Goal: Task Accomplishment & Management: Manage account settings

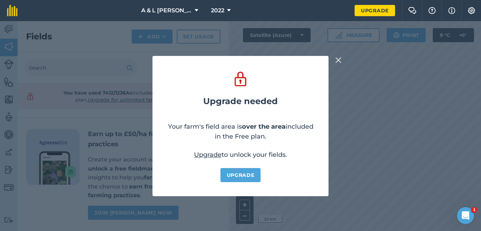
click at [339, 61] on img at bounding box center [338, 60] width 6 height 8
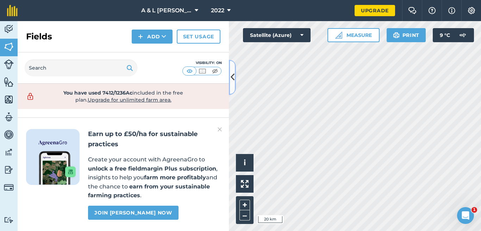
click at [233, 78] on icon at bounding box center [233, 77] width 4 height 12
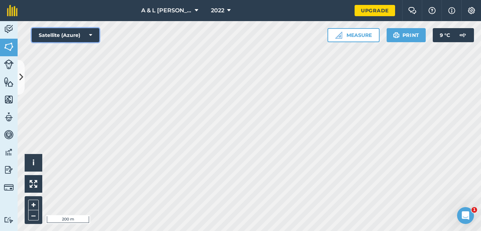
click at [87, 39] on button "Satellite (Azure)" at bounding box center [66, 35] width 68 height 14
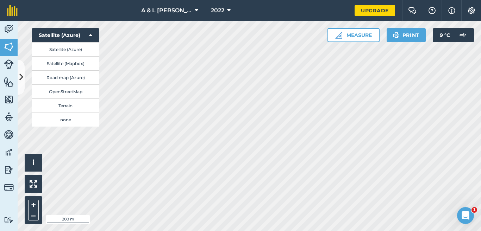
click at [95, 118] on div "Hello i © 2025 TomTom, Microsoft 200 m + – Satellite (Azure) Satellite (Azure) …" at bounding box center [249, 126] width 463 height 210
click at [86, 51] on button "Satellite (Azure)" at bounding box center [66, 49] width 68 height 14
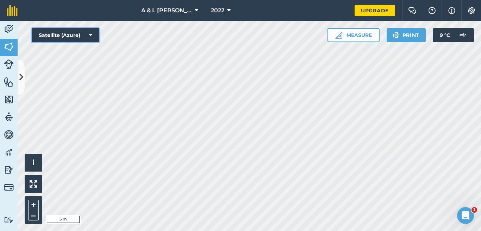
click at [85, 32] on button "Satellite (Azure)" at bounding box center [66, 35] width 68 height 14
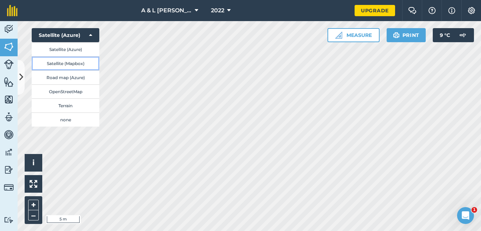
click at [87, 65] on button "Satellite (Mapbox)" at bounding box center [66, 63] width 68 height 14
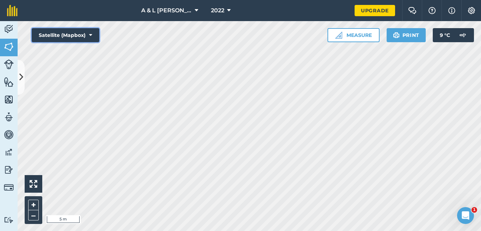
click at [86, 37] on button "Satellite (Mapbox)" at bounding box center [66, 35] width 68 height 14
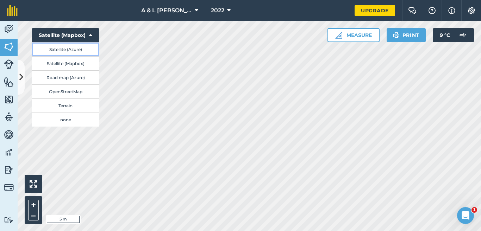
click at [85, 49] on button "Satellite (Azure)" at bounding box center [66, 49] width 68 height 14
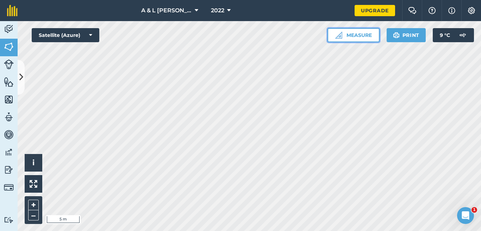
click at [374, 35] on button "Measure" at bounding box center [353, 35] width 52 height 14
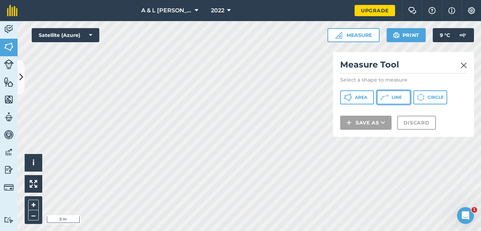
click at [384, 102] on button "Line" at bounding box center [394, 97] width 34 height 14
click at [463, 63] on img at bounding box center [464, 65] width 6 height 8
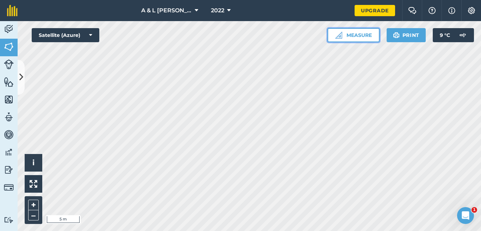
click at [368, 41] on button "Measure" at bounding box center [353, 35] width 52 height 14
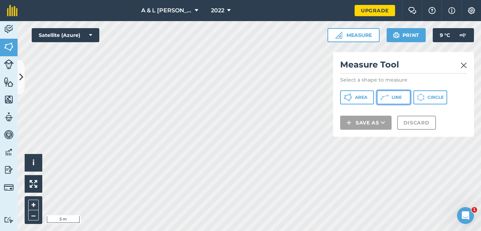
click at [393, 102] on button "Line" at bounding box center [394, 97] width 34 height 14
click at [464, 64] on img at bounding box center [464, 65] width 6 height 8
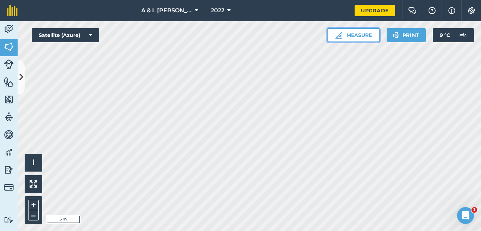
click at [354, 40] on button "Measure" at bounding box center [353, 35] width 52 height 14
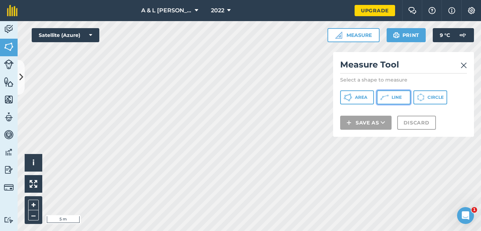
click at [386, 100] on icon at bounding box center [384, 97] width 8 height 8
click at [464, 67] on img at bounding box center [464, 65] width 6 height 8
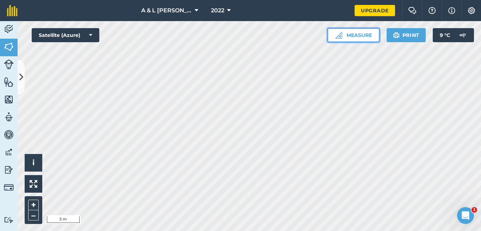
click at [367, 37] on button "Measure" at bounding box center [353, 35] width 52 height 14
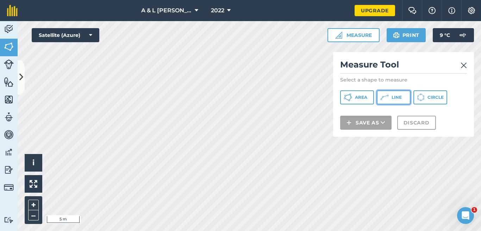
click at [398, 97] on span "Line" at bounding box center [397, 98] width 10 height 6
click at [463, 68] on img at bounding box center [464, 65] width 6 height 8
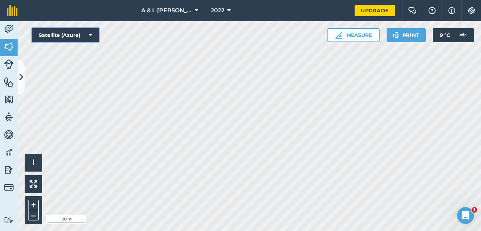
click at [76, 34] on button "Satellite (Azure)" at bounding box center [66, 35] width 68 height 14
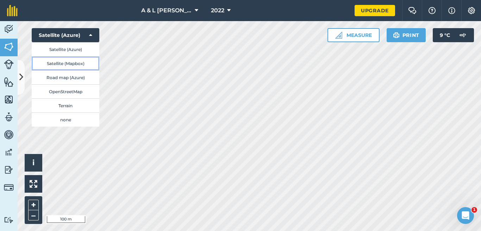
click at [83, 68] on button "Satellite (Mapbox)" at bounding box center [66, 63] width 68 height 14
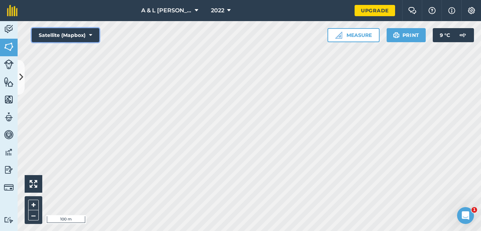
click at [83, 34] on button "Satellite (Mapbox)" at bounding box center [66, 35] width 68 height 14
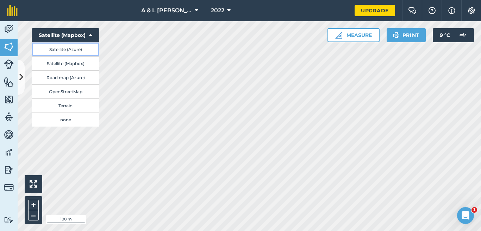
click at [83, 49] on button "Satellite (Azure)" at bounding box center [66, 49] width 68 height 14
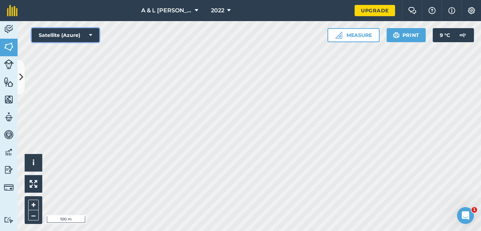
click at [83, 35] on button "Satellite (Azure)" at bounding box center [66, 35] width 68 height 14
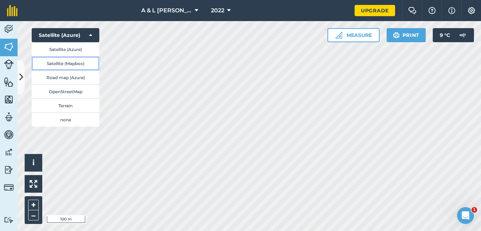
click at [82, 64] on button "Satellite (Mapbox)" at bounding box center [66, 63] width 68 height 14
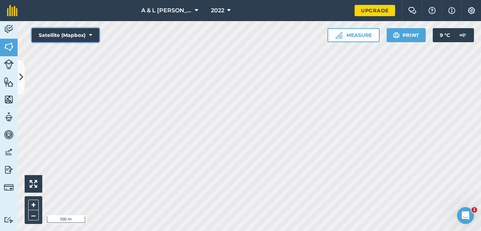
click at [81, 39] on button "Satellite (Mapbox)" at bounding box center [66, 35] width 68 height 14
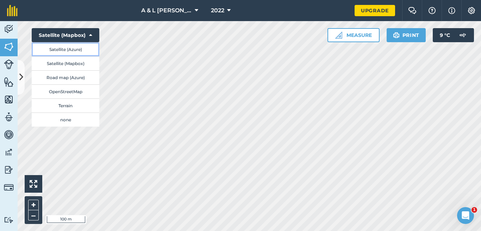
click at [81, 53] on button "Satellite (Azure)" at bounding box center [66, 49] width 68 height 14
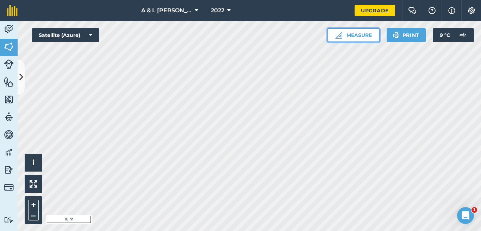
click at [362, 34] on button "Measure" at bounding box center [353, 35] width 52 height 14
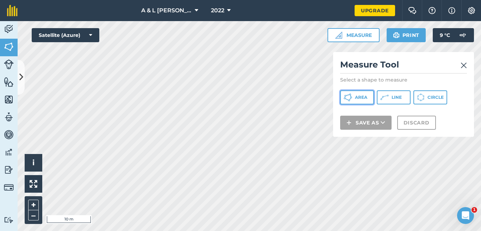
click at [366, 98] on span "Area" at bounding box center [361, 98] width 12 height 6
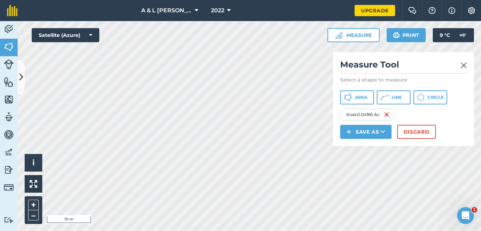
click at [463, 63] on img at bounding box center [464, 65] width 6 height 8
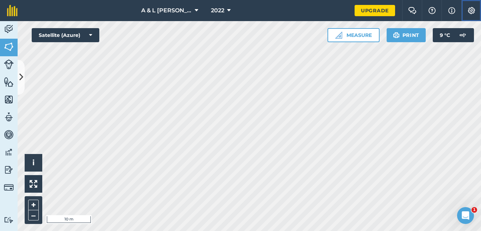
click at [476, 9] on button "Settings" at bounding box center [471, 10] width 20 height 21
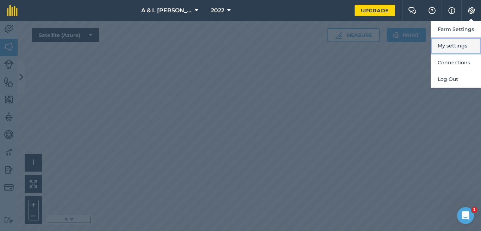
click at [467, 45] on button "My settings" at bounding box center [456, 46] width 50 height 17
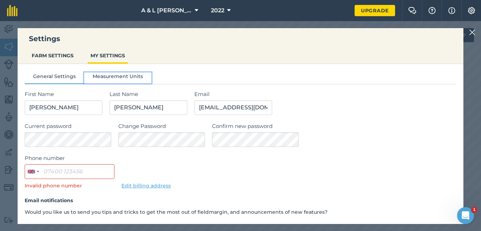
click at [131, 73] on button "Measurement Units" at bounding box center [117, 78] width 67 height 11
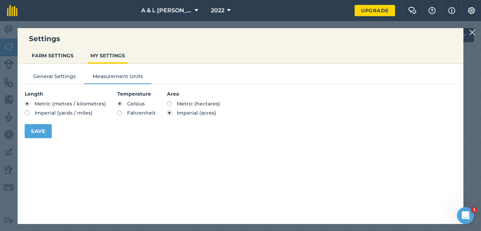
click at [169, 104] on label "Metric (hectares)" at bounding box center [193, 103] width 53 height 5
radio input "true"
radio input "false"
click at [45, 126] on button "Save" at bounding box center [38, 131] width 27 height 14
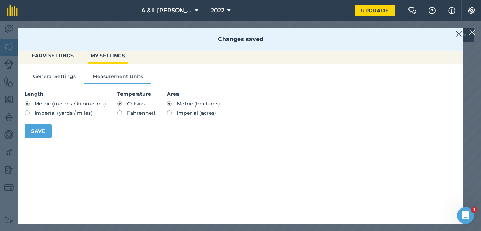
click at [457, 34] on img at bounding box center [459, 34] width 6 height 8
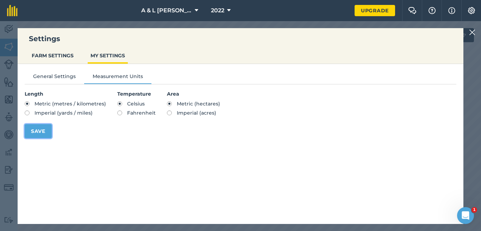
click at [31, 133] on button "Save" at bounding box center [38, 131] width 27 height 14
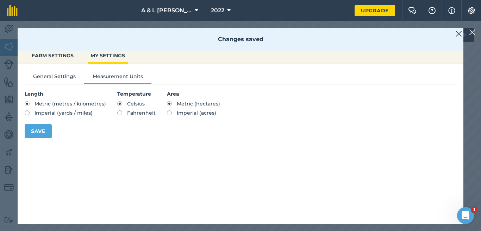
click at [457, 33] on img at bounding box center [459, 34] width 6 height 8
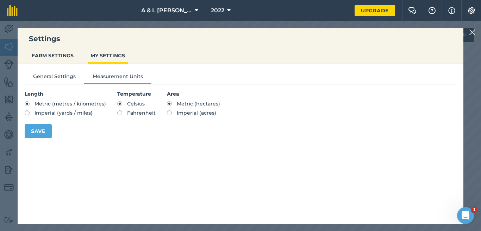
click at [457, 33] on div "Settings FARM SETTINGS MY SETTINGS" at bounding box center [241, 46] width 446 height 36
click at [475, 32] on img at bounding box center [472, 32] width 6 height 8
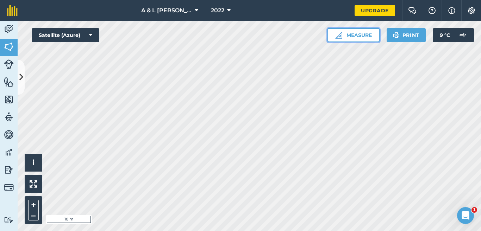
click at [367, 36] on button "Measure" at bounding box center [353, 35] width 52 height 14
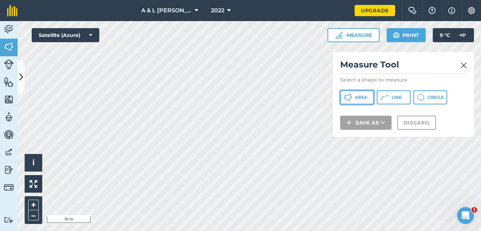
click at [359, 97] on span "Area" at bounding box center [361, 98] width 12 height 6
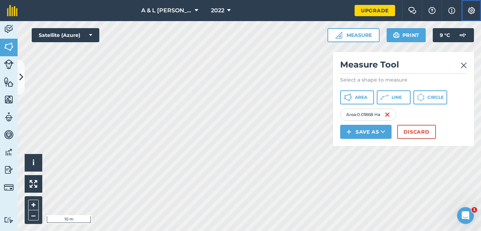
click at [467, 14] on img at bounding box center [471, 10] width 8 height 7
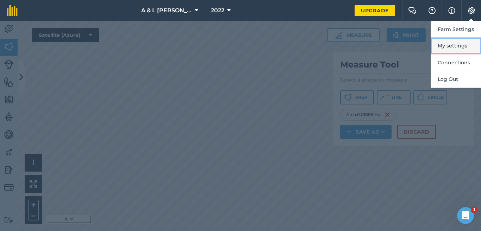
click at [466, 48] on button "My settings" at bounding box center [456, 46] width 50 height 17
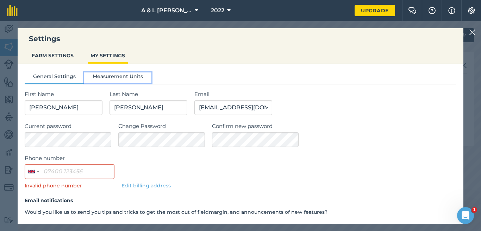
click at [133, 79] on button "Measurement Units" at bounding box center [117, 78] width 67 height 11
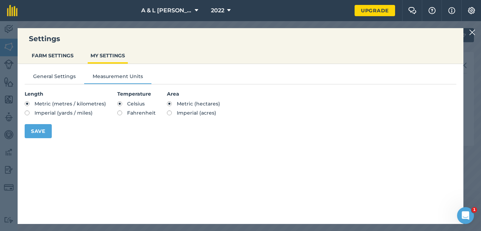
click at [190, 113] on span "Imperial (acres)" at bounding box center [196, 113] width 39 height 6
radio input "true"
radio input "false"
click at [40, 130] on button "Save" at bounding box center [38, 131] width 27 height 14
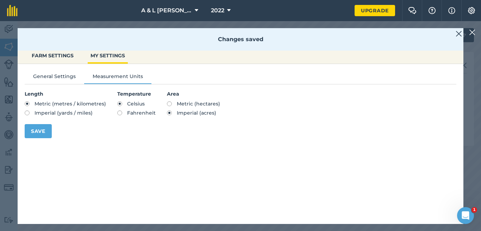
click at [456, 35] on img at bounding box center [459, 34] width 6 height 8
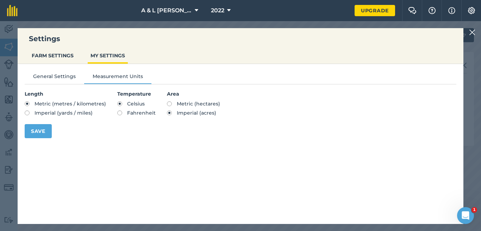
click at [470, 33] on img at bounding box center [472, 32] width 6 height 8
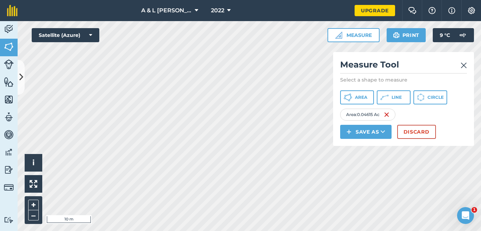
click at [462, 66] on img at bounding box center [464, 65] width 6 height 8
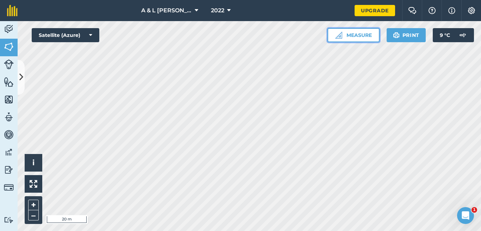
click at [362, 36] on button "Measure" at bounding box center [353, 35] width 52 height 14
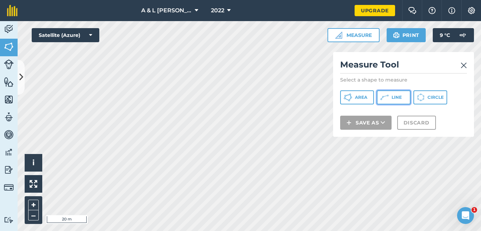
click at [394, 97] on span "Line" at bounding box center [397, 98] width 10 height 6
click at [464, 63] on img at bounding box center [464, 65] width 6 height 8
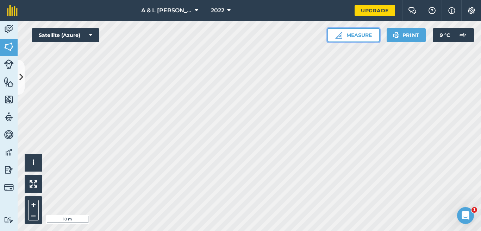
click at [372, 33] on button "Measure" at bounding box center [353, 35] width 52 height 14
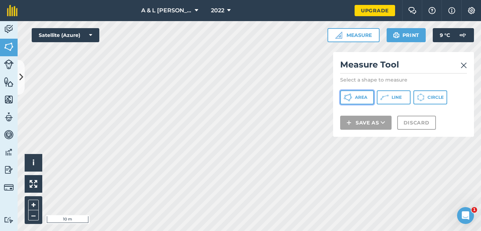
click at [369, 99] on button "Area" at bounding box center [357, 97] width 34 height 14
click at [462, 65] on img at bounding box center [464, 65] width 6 height 8
